Goal: Find specific page/section: Find specific page/section

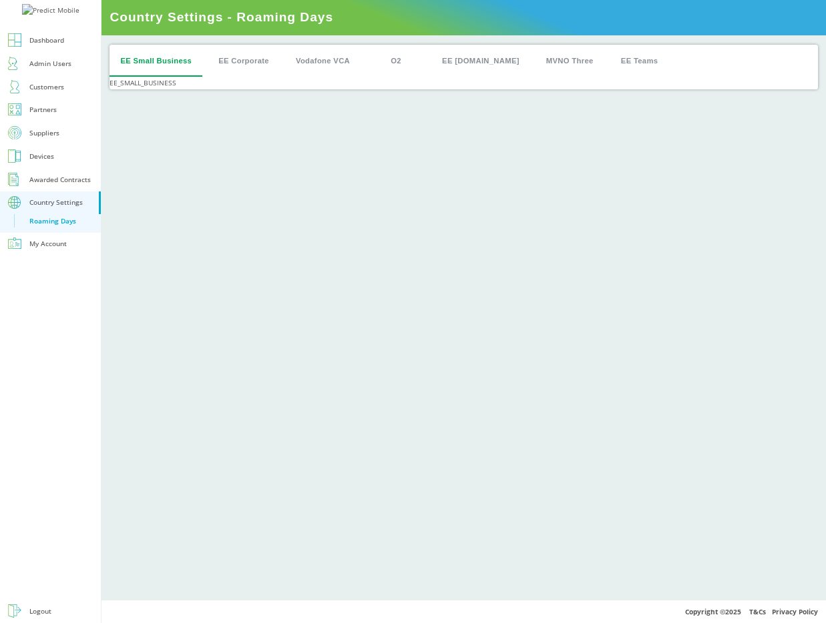
click at [234, 58] on button "EE Corporate" at bounding box center [244, 61] width 72 height 32
click at [308, 63] on button "Vodafone VCA" at bounding box center [322, 61] width 75 height 32
click at [402, 59] on button "O2" at bounding box center [396, 61] width 60 height 32
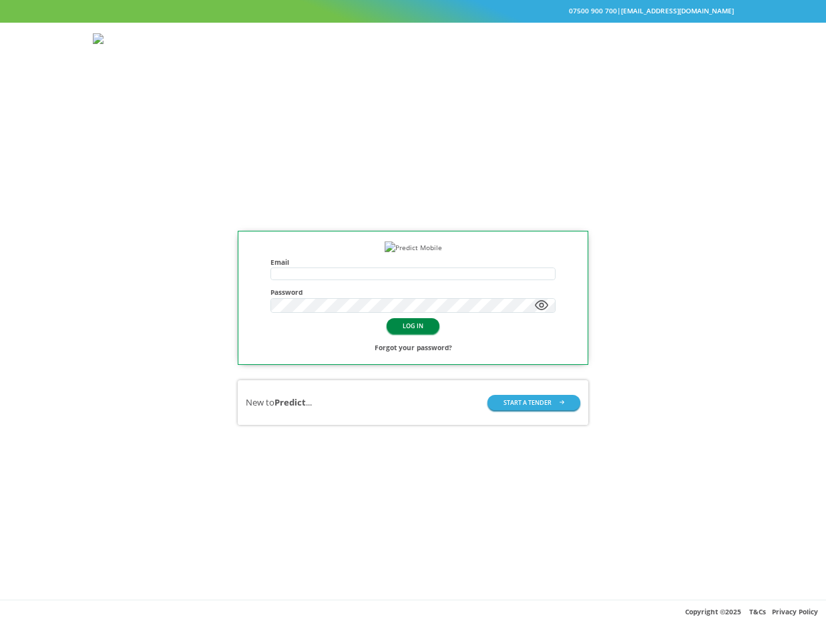
type input "**********"
click at [396, 334] on button "LOG IN" at bounding box center [412, 325] width 53 height 15
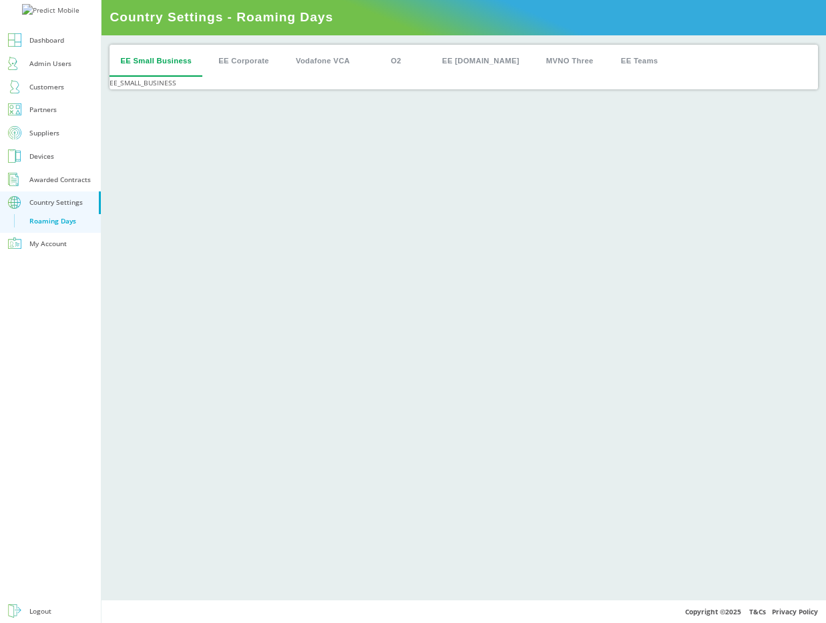
click at [262, 59] on button "EE Corporate" at bounding box center [244, 61] width 72 height 32
click at [336, 61] on button "Vodafone VCA" at bounding box center [322, 61] width 75 height 32
click at [406, 59] on button "O2" at bounding box center [396, 61] width 60 height 32
click at [457, 61] on button "EE [DOMAIN_NAME]" at bounding box center [480, 61] width 99 height 32
click at [535, 60] on button "MVNO Three" at bounding box center [569, 61] width 69 height 32
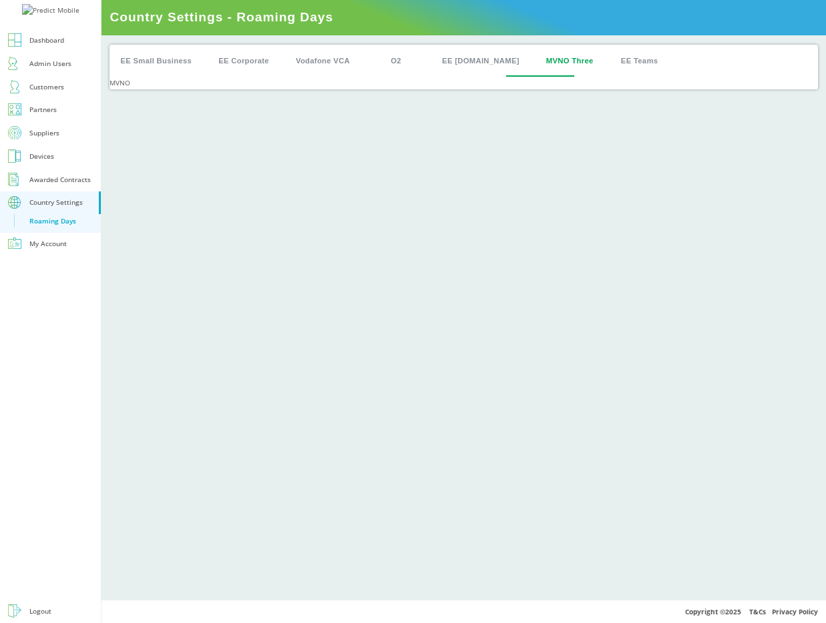
click at [609, 61] on button "EE Teams" at bounding box center [639, 61] width 60 height 32
click at [543, 56] on button "MVNO Three" at bounding box center [569, 61] width 69 height 32
click at [489, 56] on button "EE Plan.com" at bounding box center [480, 61] width 99 height 32
click at [388, 63] on button "O2" at bounding box center [396, 61] width 60 height 32
click at [350, 62] on button "Vodafone VCA" at bounding box center [322, 61] width 75 height 32
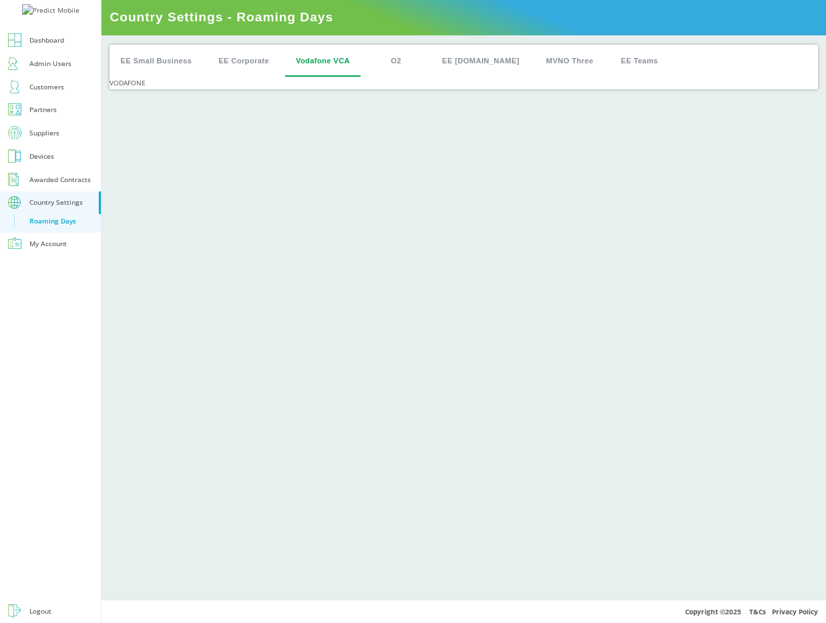
click at [260, 59] on button "EE Corporate" at bounding box center [244, 61] width 72 height 32
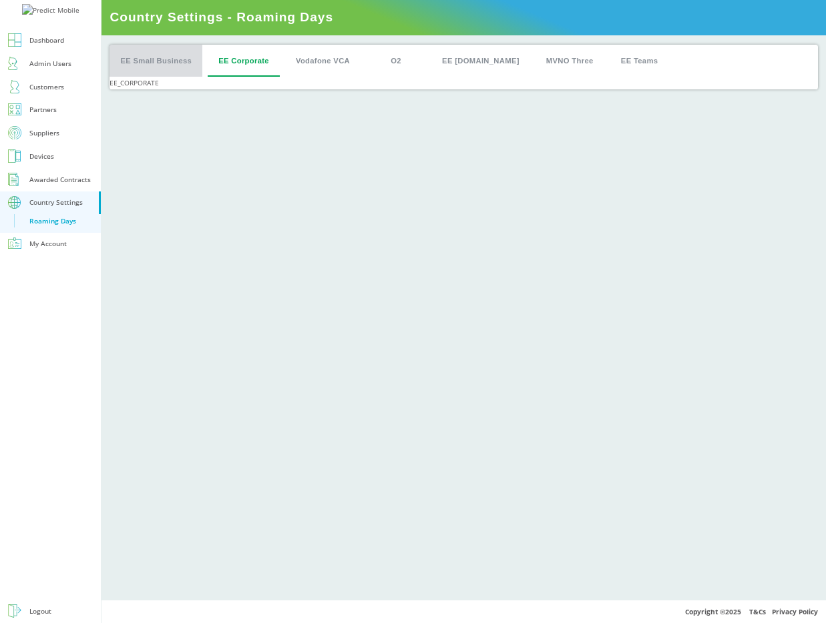
click at [189, 59] on button "EE Small Business" at bounding box center [155, 61] width 93 height 32
click at [242, 61] on button "EE Corporate" at bounding box center [244, 61] width 72 height 32
click at [324, 65] on button "Vodafone VCA" at bounding box center [322, 61] width 75 height 32
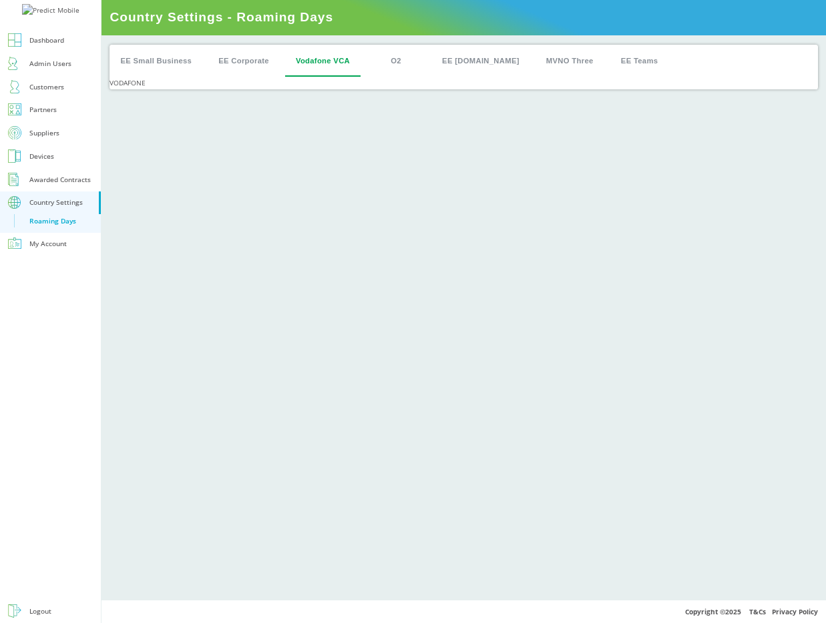
click at [388, 67] on button "O2" at bounding box center [396, 61] width 60 height 32
click at [427, 66] on div "EE Small Business EE Corporate Vodafone VCA O2 EE Plan.com MVNO Three EE Teams" at bounding box center [463, 61] width 708 height 32
click at [449, 67] on button "EE Plan.com" at bounding box center [480, 61] width 99 height 32
click at [545, 63] on button "MVNO Three" at bounding box center [569, 61] width 69 height 32
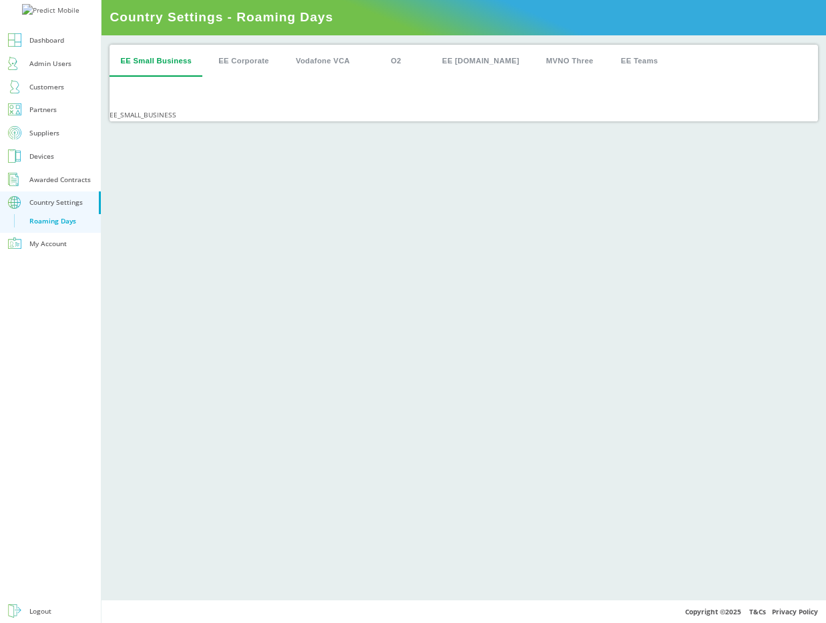
click at [54, 70] on div "Admin Users" at bounding box center [50, 63] width 42 height 13
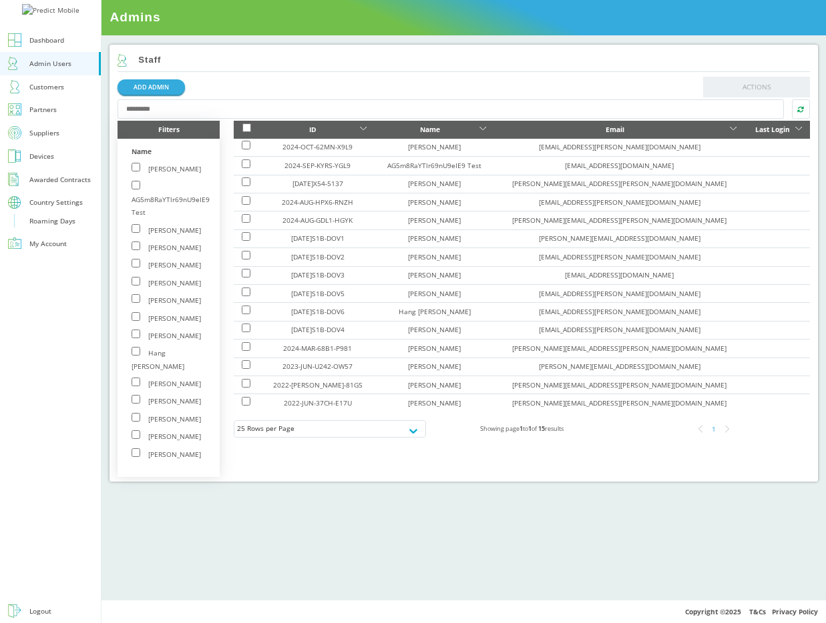
click at [198, 110] on input "text" at bounding box center [449, 108] width 665 height 19
click at [27, 145] on link "Suppliers" at bounding box center [50, 132] width 101 height 23
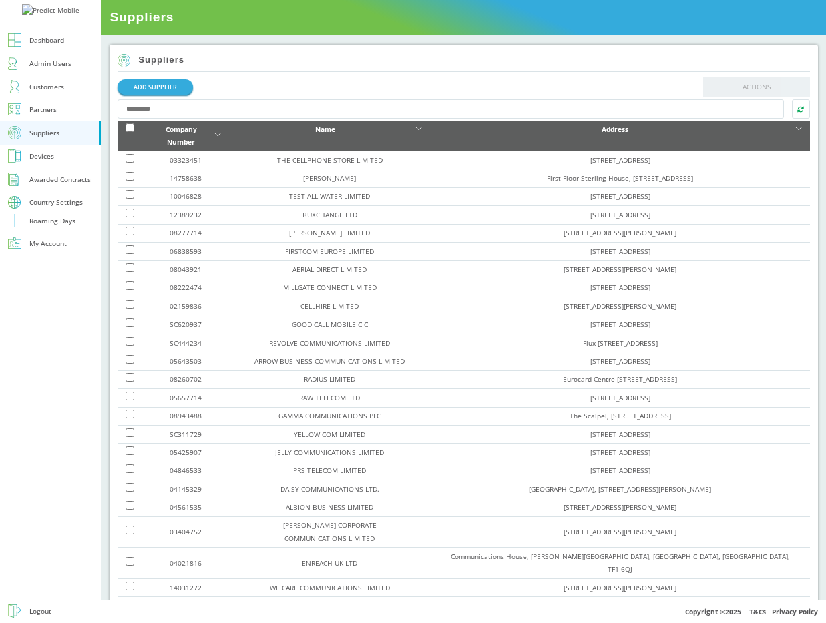
click at [57, 228] on div "Roaming Days" at bounding box center [52, 221] width 46 height 13
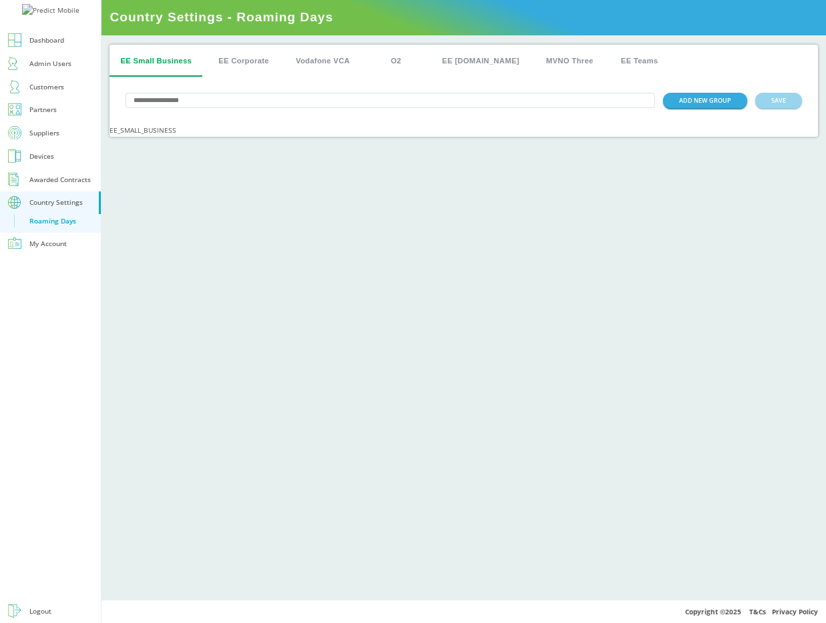
click at [532, 332] on div "EE Small Business EE Corporate Vodafone VCA O2 EE [DOMAIN_NAME] MVNO Three EE T…" at bounding box center [463, 317] width 724 height 565
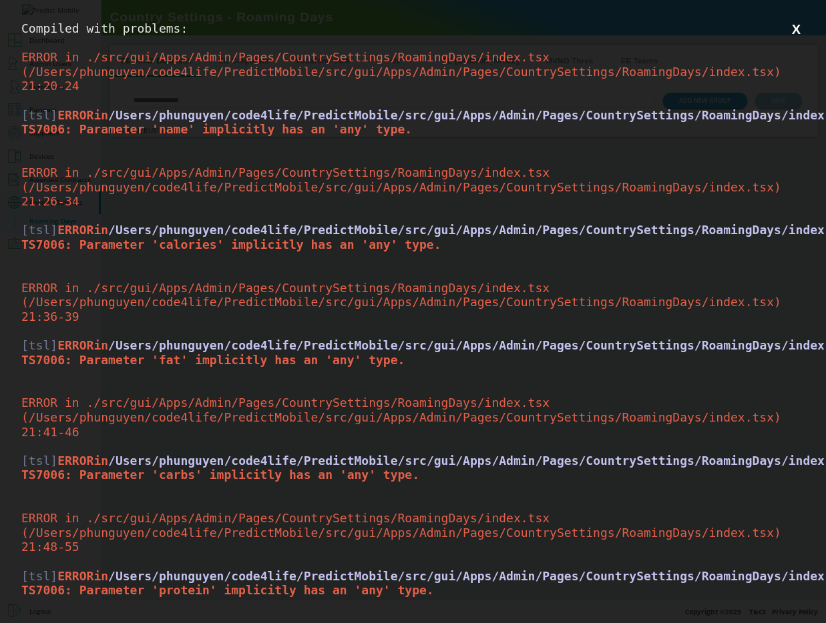
click at [801, 22] on button "X" at bounding box center [796, 29] width 17 height 17
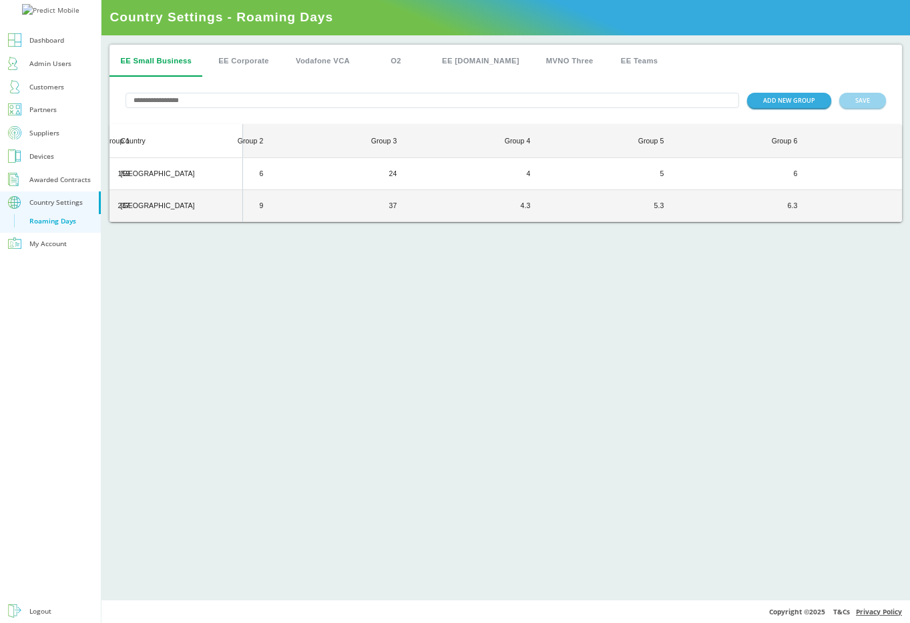
scroll to position [0, 189]
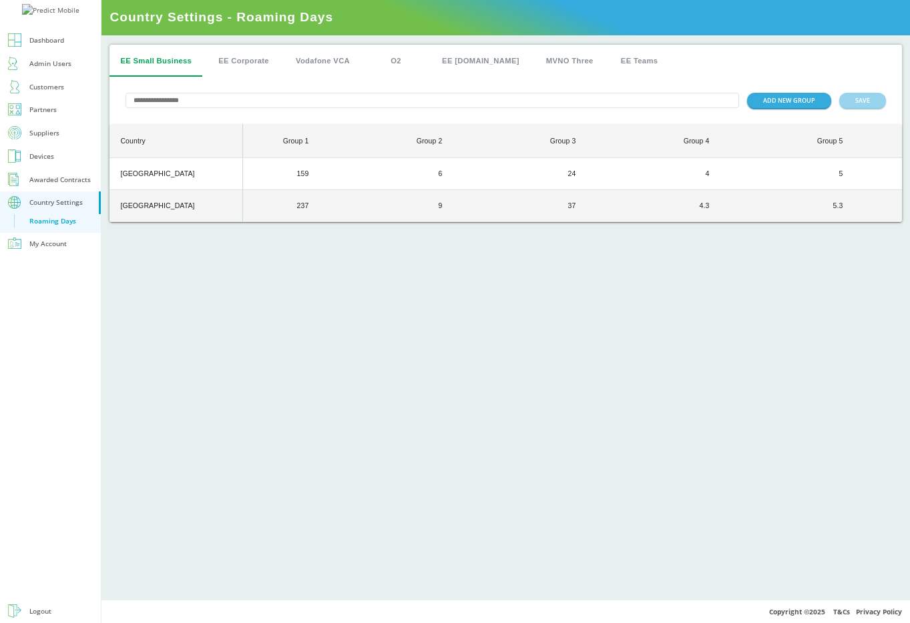
scroll to position [0, 39]
